Goal: Transaction & Acquisition: Book appointment/travel/reservation

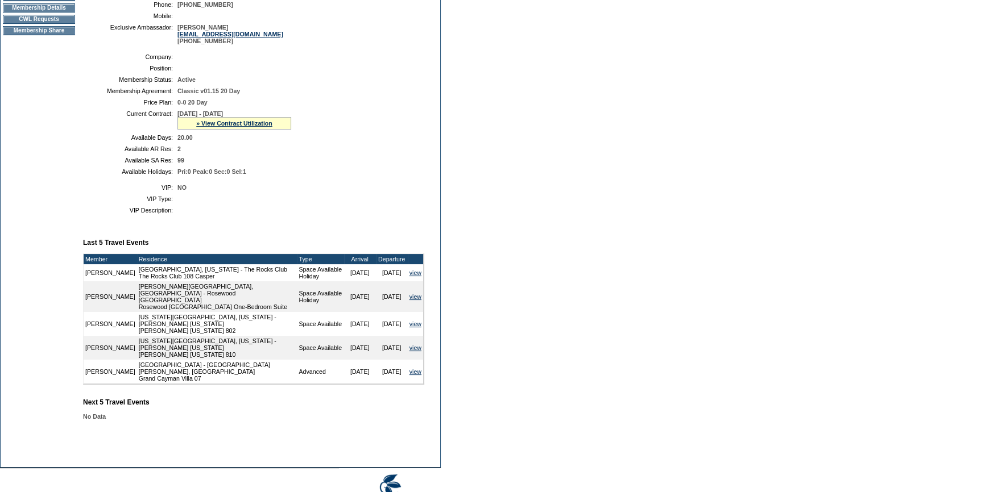
scroll to position [43, 0]
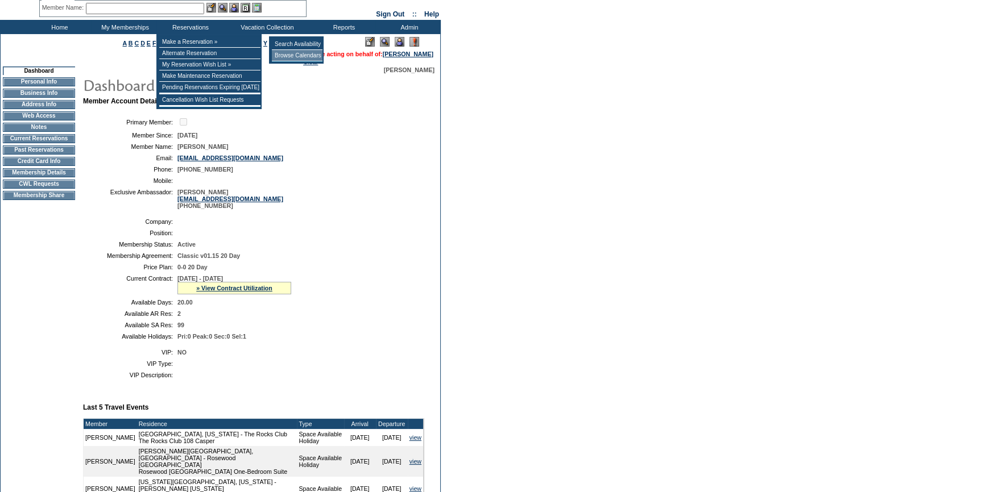
click at [287, 55] on td "Browse Calendars" at bounding box center [297, 55] width 51 height 11
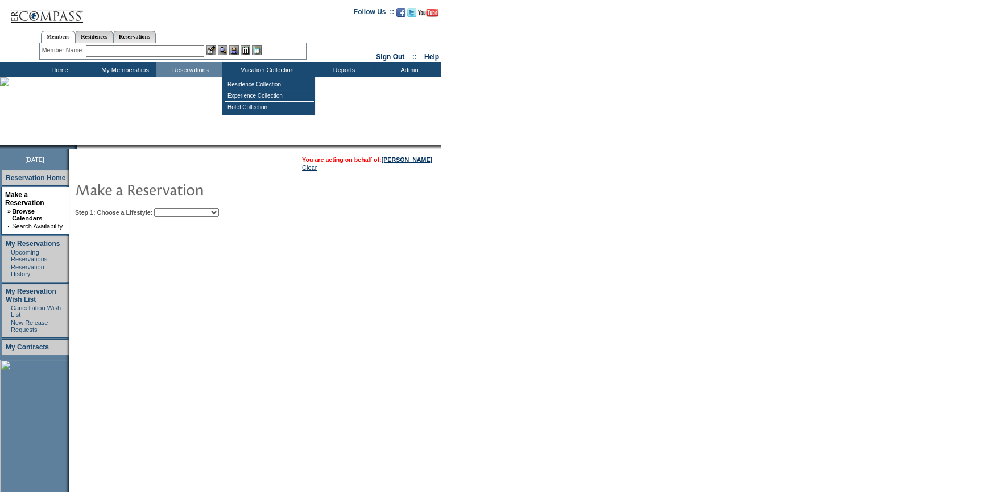
click at [219, 213] on select "Beach Leisure Metropolitan Mountain OIAL for Adventure OIAL for Couples OIAL fo…" at bounding box center [186, 212] width 65 height 9
select select "Metropolitan"
click at [173, 208] on select "Beach Leisure Metropolitan Mountain OIAL for Adventure OIAL for Couples OIAL fo…" at bounding box center [186, 212] width 65 height 9
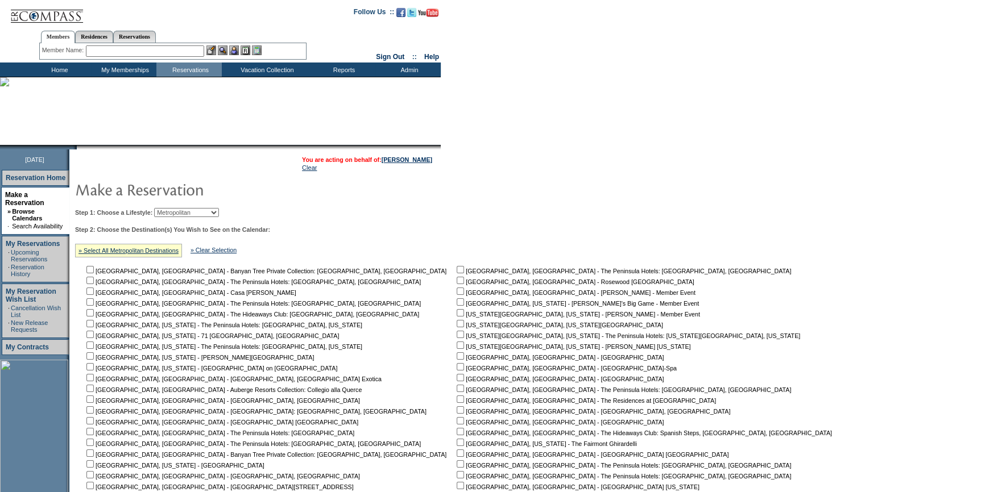
click at [457, 321] on input "checkbox" at bounding box center [460, 323] width 7 height 7
checkbox input "true"
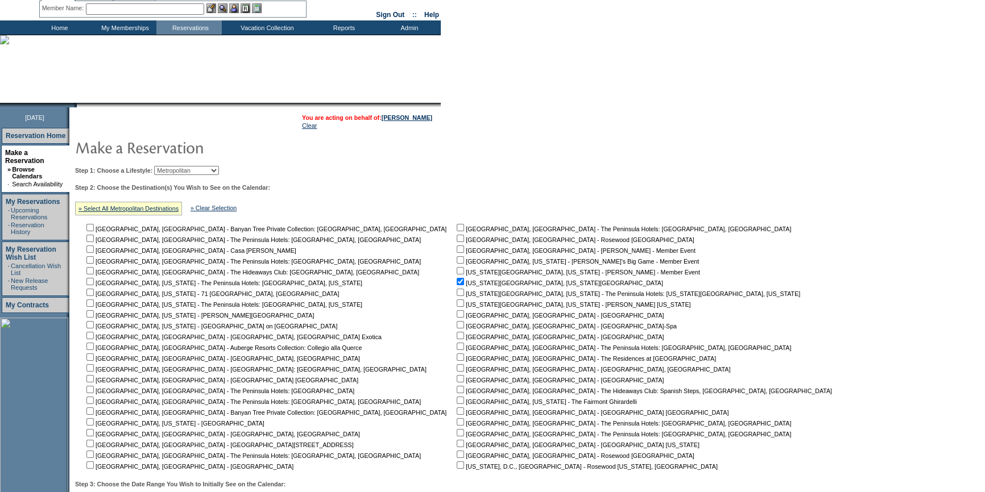
scroll to position [160, 0]
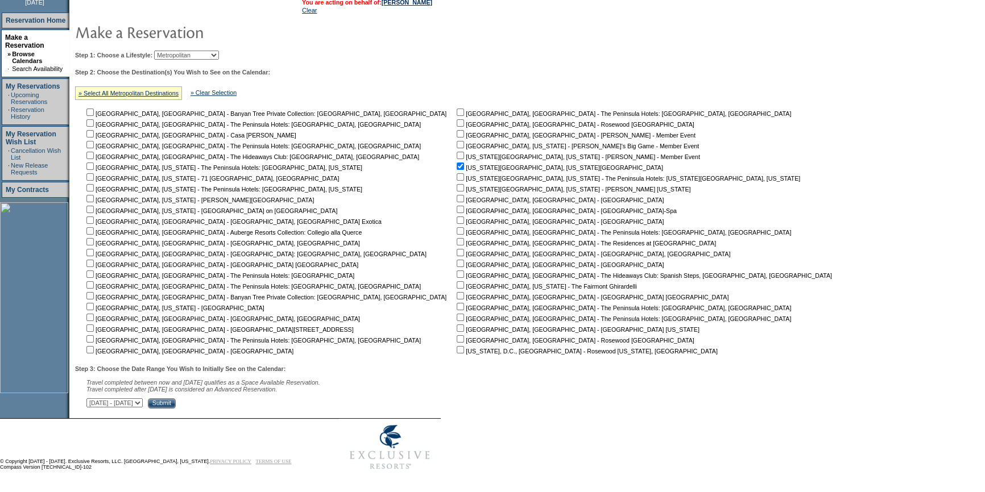
click at [255, 397] on div "Step 3: Choose the Date Range You Wish to Initially See on the Calendar: Travel…" at bounding box center [457, 387] width 765 height 43
click at [176, 400] on input "Submit" at bounding box center [162, 404] width 28 height 10
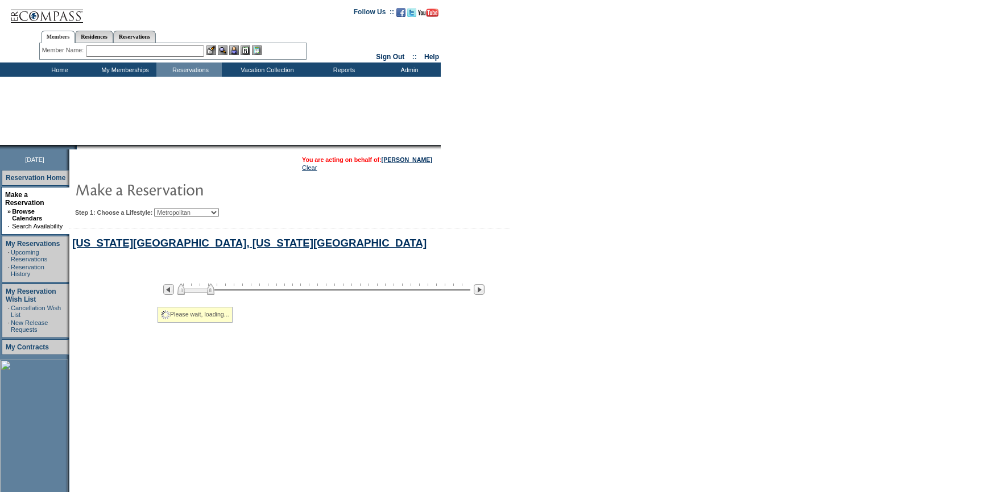
select select "Metropolitan"
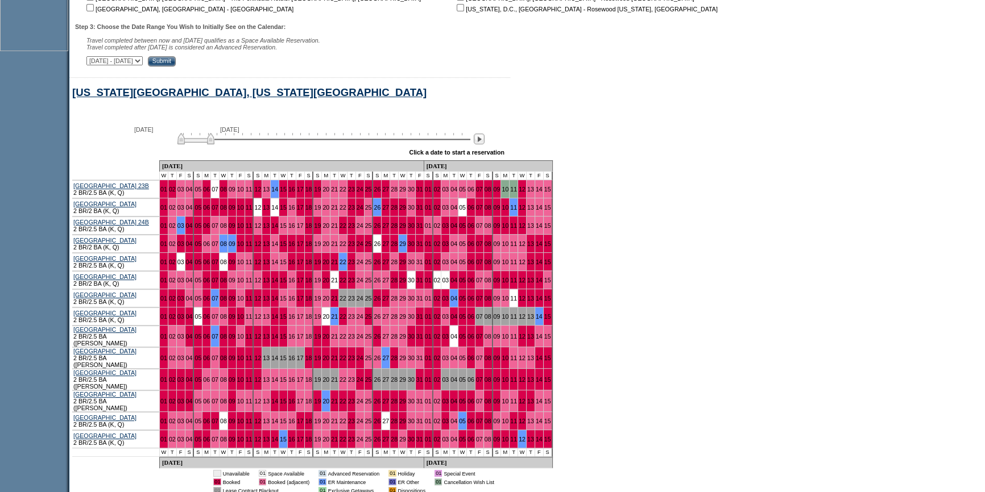
scroll to position [530, 0]
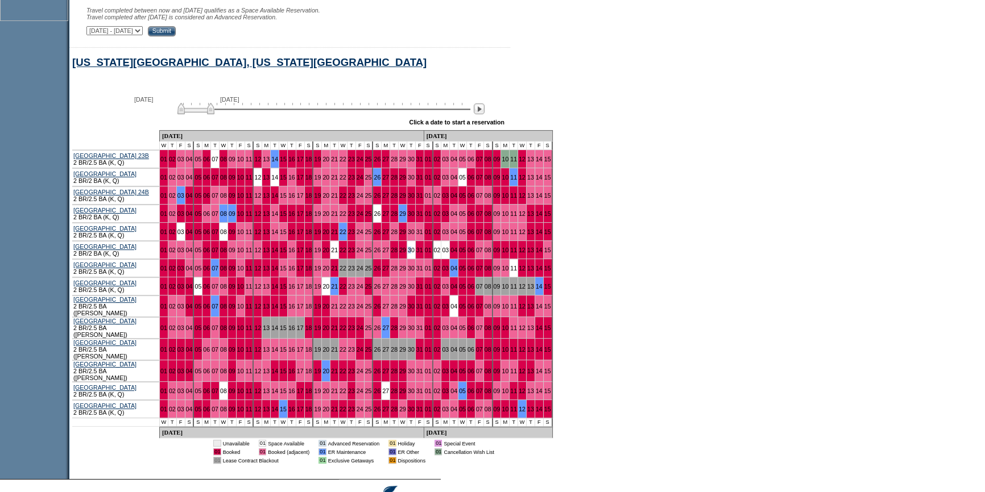
click at [407, 258] on td "30" at bounding box center [411, 250] width 9 height 18
click at [408, 253] on link "30" at bounding box center [411, 250] width 7 height 7
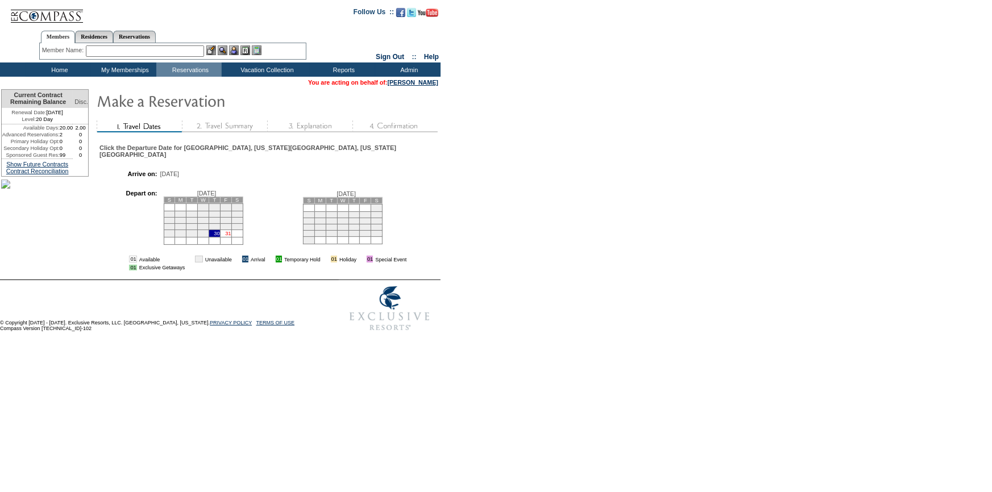
click at [231, 237] on link "31" at bounding box center [228, 234] width 6 height 6
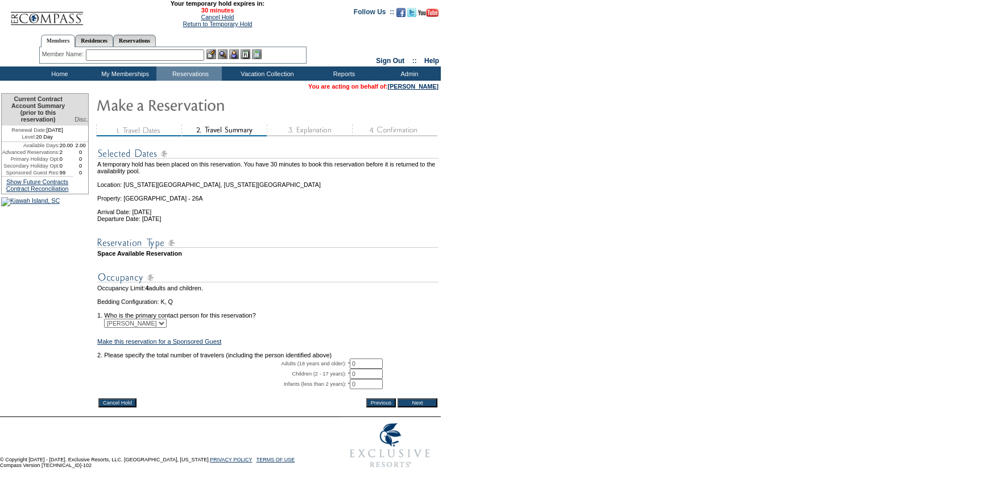
drag, startPoint x: 380, startPoint y: 381, endPoint x: 322, endPoint y: 380, distance: 58.0
click at [322, 369] on tr "Adults (18 years and older): * 0 * *" at bounding box center [267, 364] width 341 height 10
type input "2"
click at [423, 408] on input "Next" at bounding box center [417, 403] width 40 height 9
